Goal: Navigation & Orientation: Find specific page/section

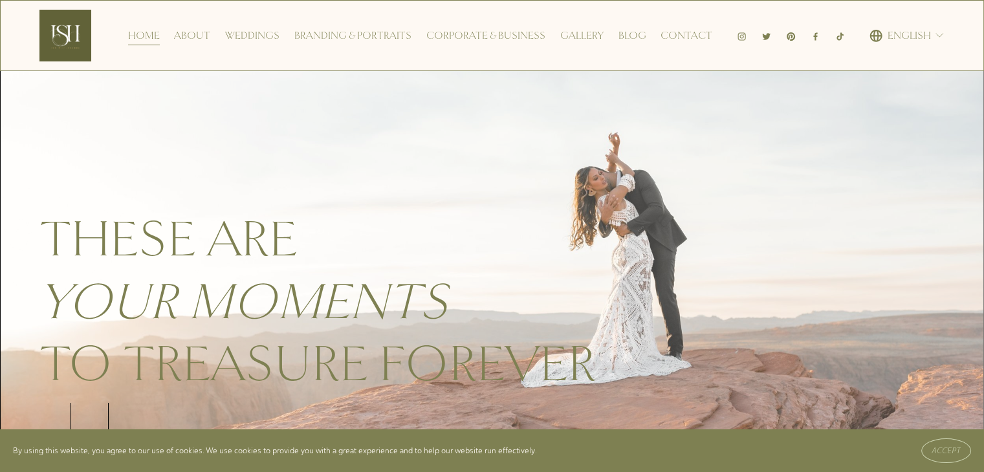
click at [346, 184] on div "These are your moments to treasure forever" at bounding box center [321, 266] width 562 height 259
click at [696, 37] on link "Contact" at bounding box center [687, 35] width 52 height 21
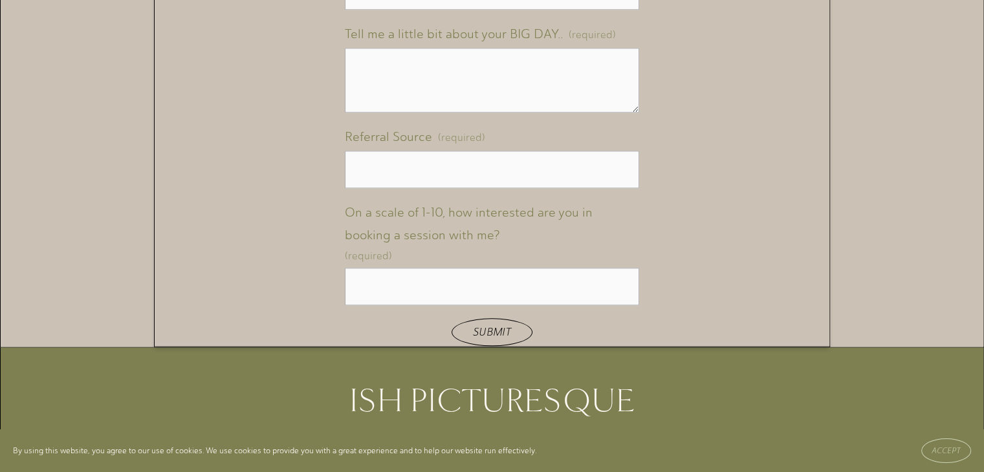
scroll to position [1640, 0]
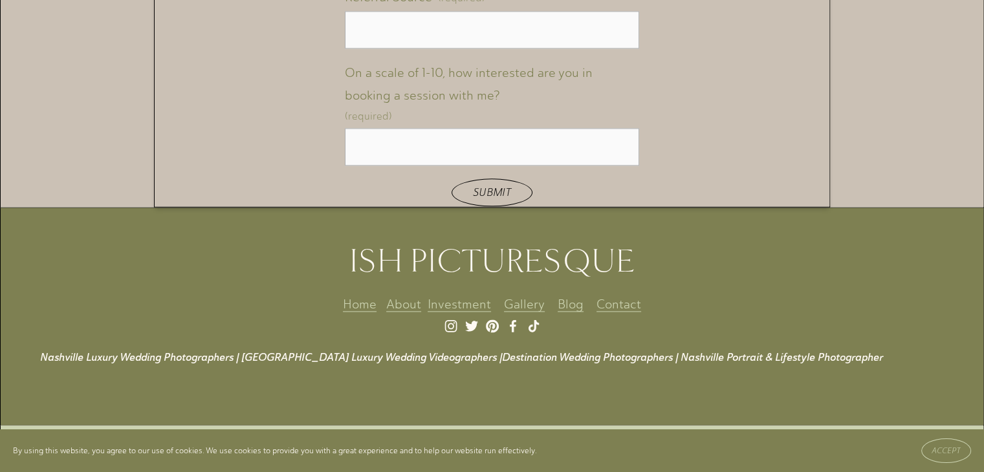
click at [627, 303] on link "Contact" at bounding box center [619, 304] width 45 height 23
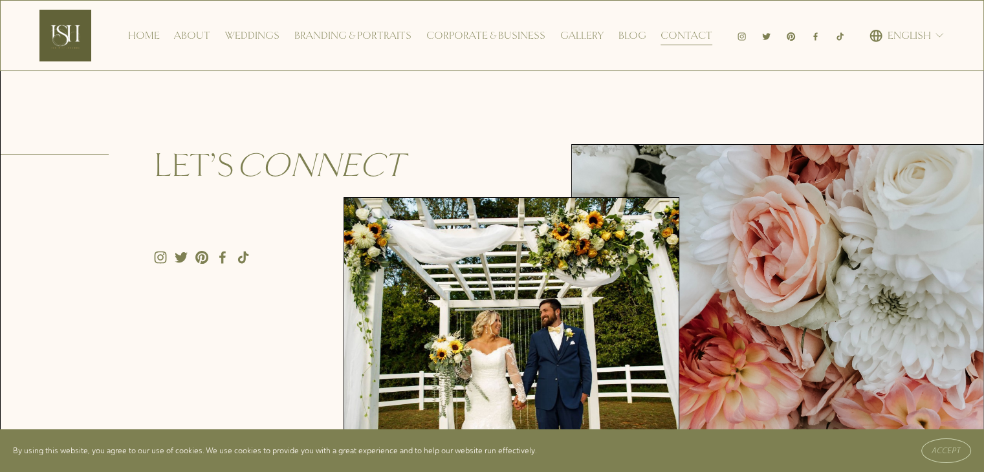
click at [194, 32] on link "About" at bounding box center [192, 35] width 36 height 21
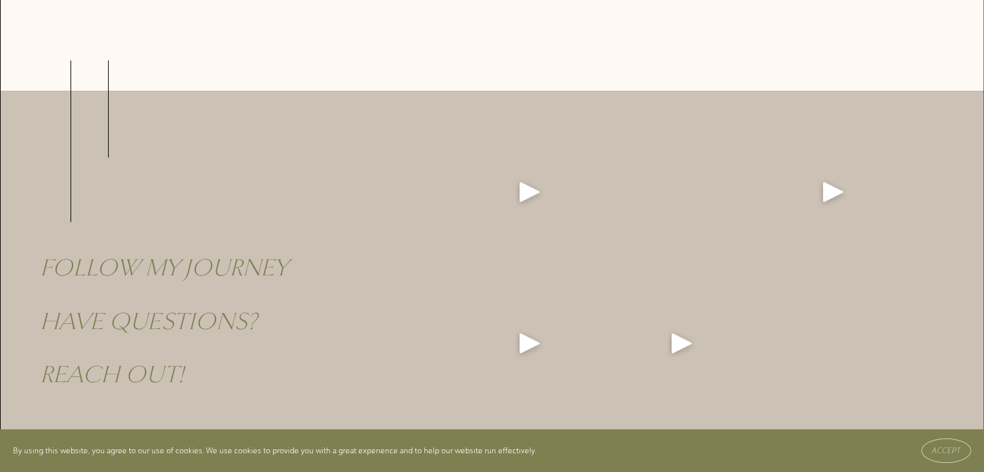
scroll to position [2394, 0]
